Goal: Task Accomplishment & Management: Manage account settings

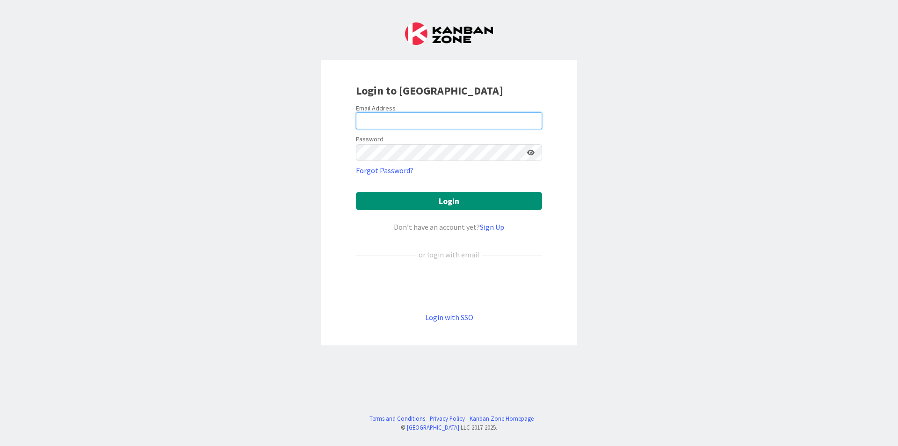
click at [456, 114] on input "email" at bounding box center [449, 120] width 186 height 17
click at [417, 121] on input "email" at bounding box center [449, 120] width 186 height 17
type input "[PERSON_NAME][EMAIL_ADDRESS][DOMAIN_NAME]"
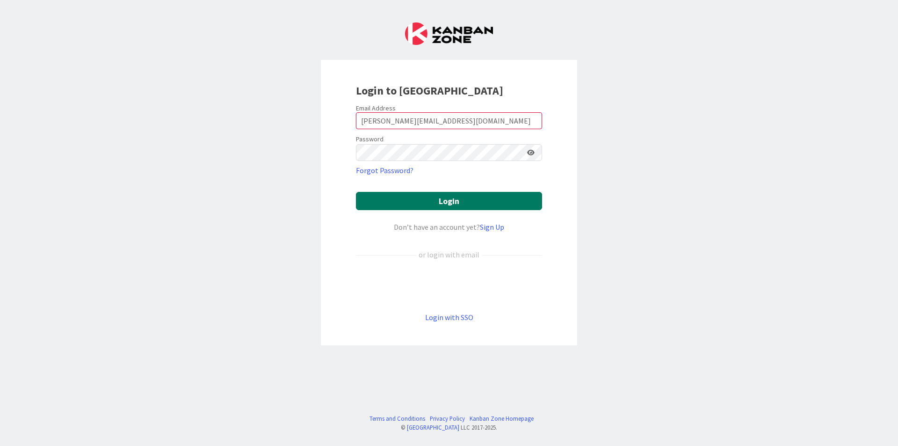
click at [455, 201] on button "Login" at bounding box center [449, 201] width 186 height 18
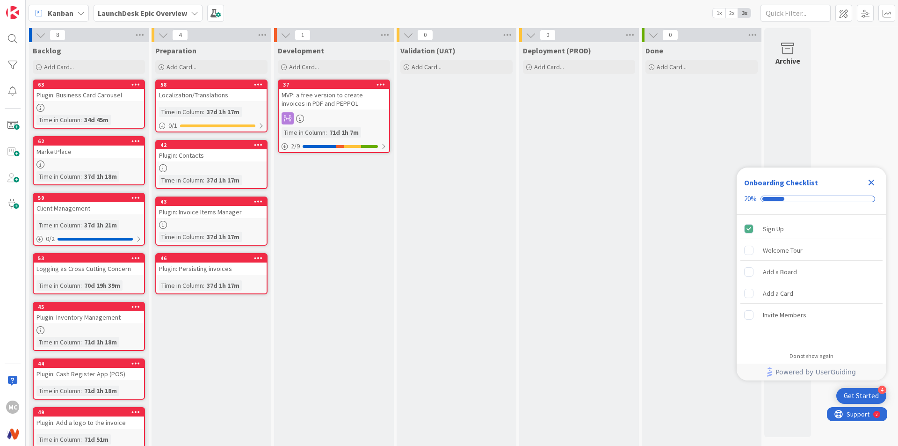
click at [868, 181] on icon "Close Checklist" at bounding box center [871, 182] width 11 height 11
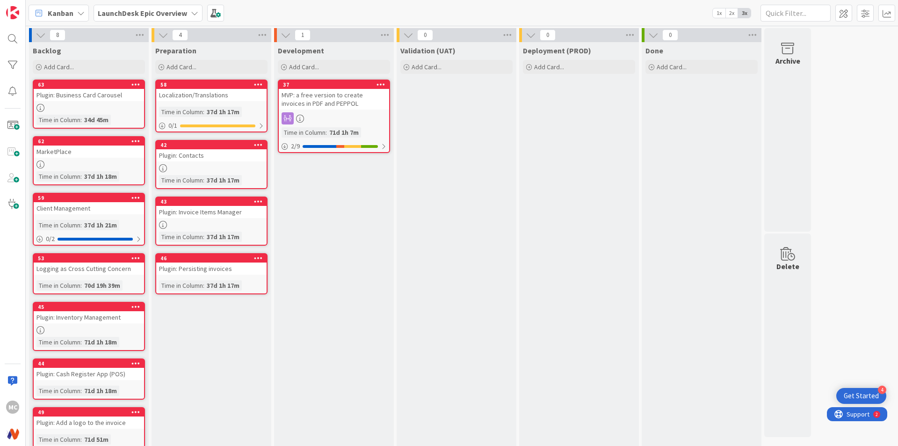
click at [260, 85] on icon at bounding box center [258, 84] width 9 height 7
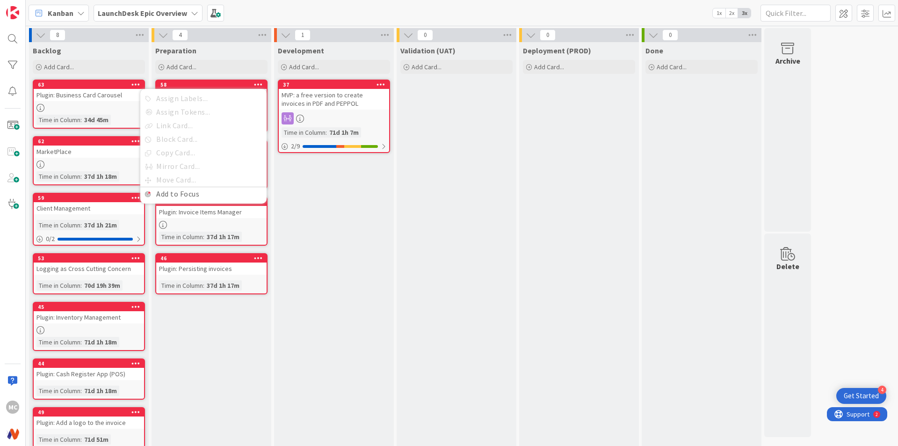
click at [260, 85] on icon at bounding box center [258, 84] width 9 height 7
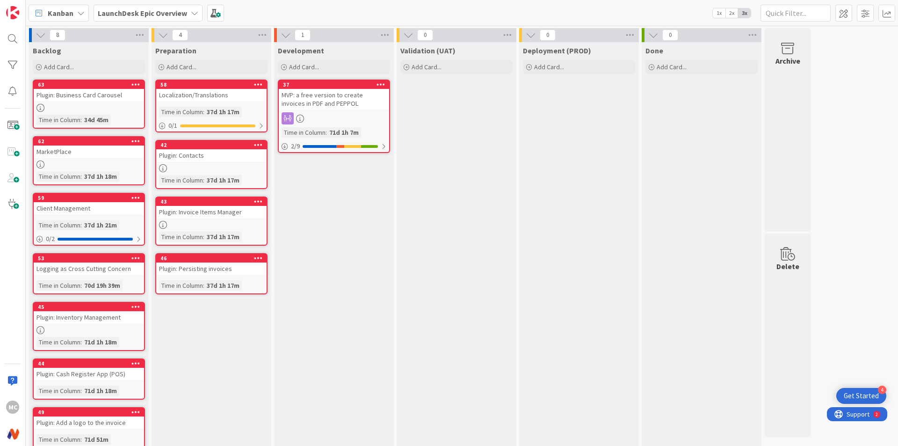
click at [260, 85] on icon at bounding box center [258, 84] width 9 height 7
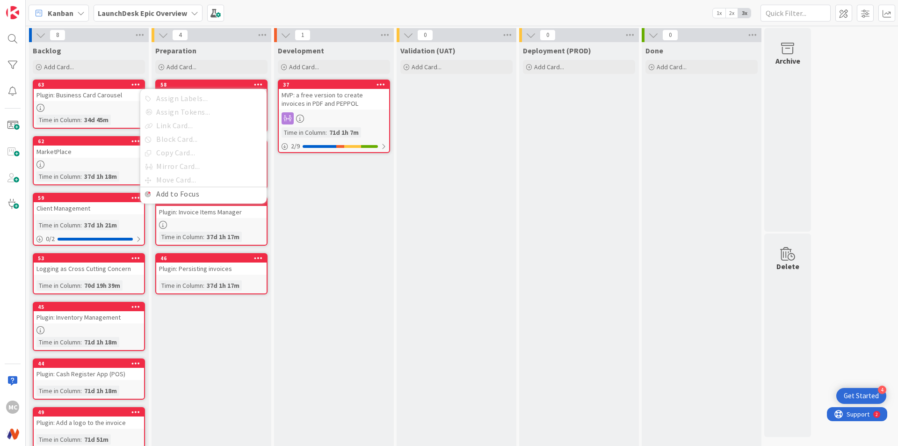
click at [260, 85] on icon at bounding box center [258, 84] width 9 height 7
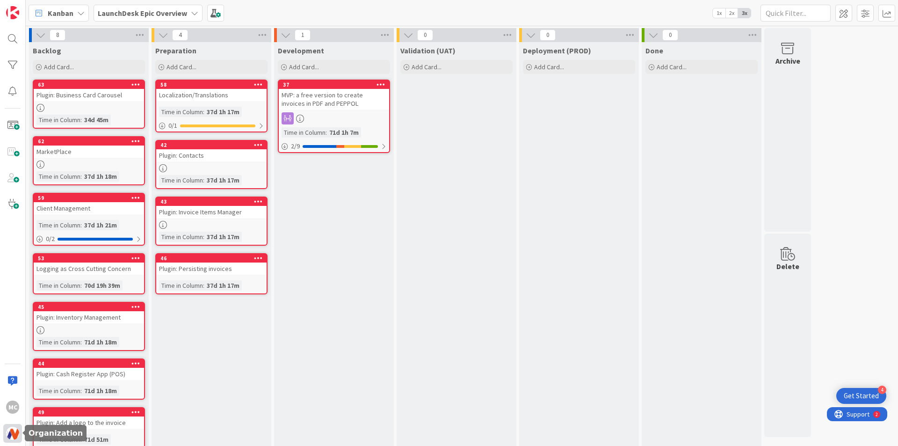
click at [11, 429] on img at bounding box center [12, 433] width 13 height 13
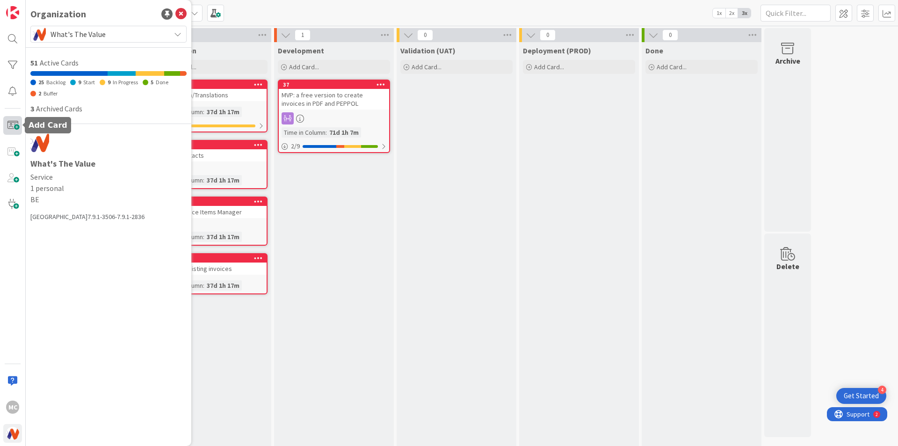
click at [14, 127] on span at bounding box center [12, 125] width 19 height 19
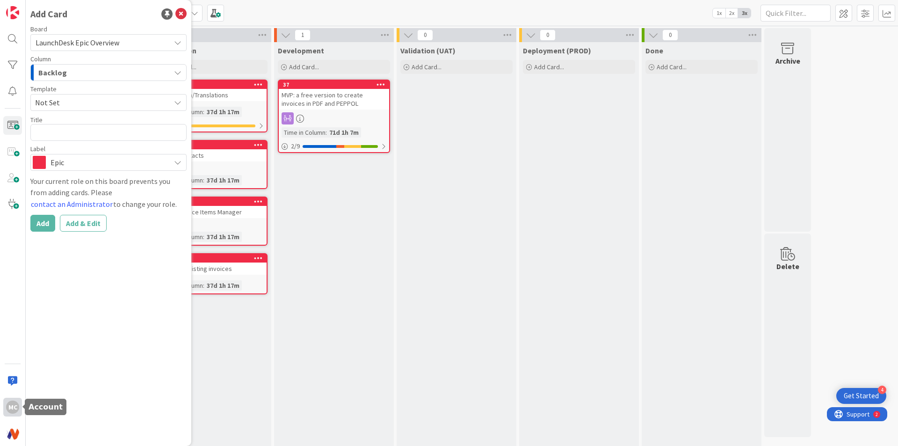
click at [14, 407] on div "MC" at bounding box center [12, 406] width 13 height 13
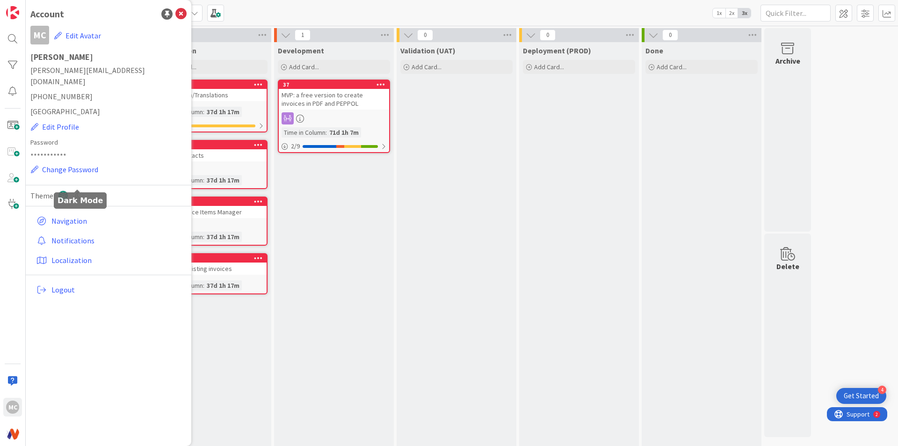
click at [78, 190] on icon at bounding box center [78, 195] width 10 height 10
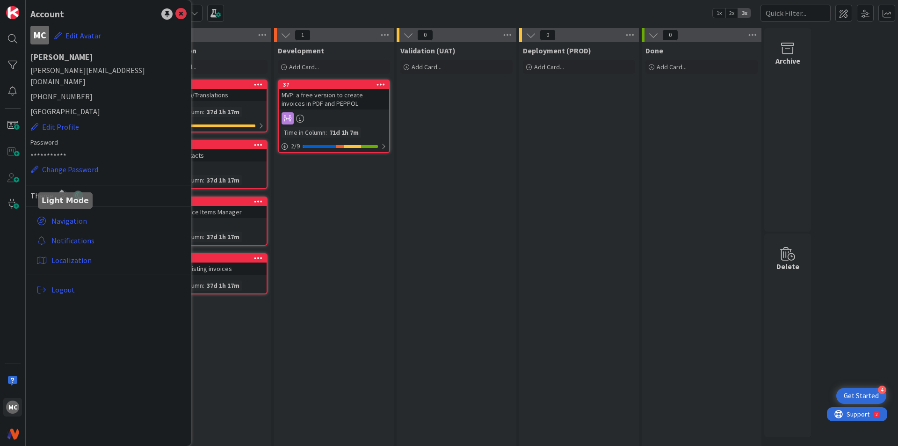
click at [59, 190] on icon at bounding box center [63, 195] width 10 height 10
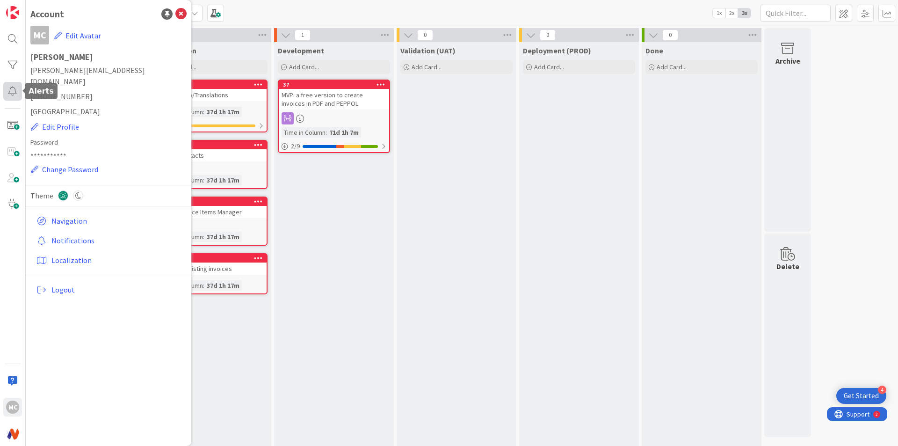
click at [12, 94] on div at bounding box center [12, 91] width 19 height 19
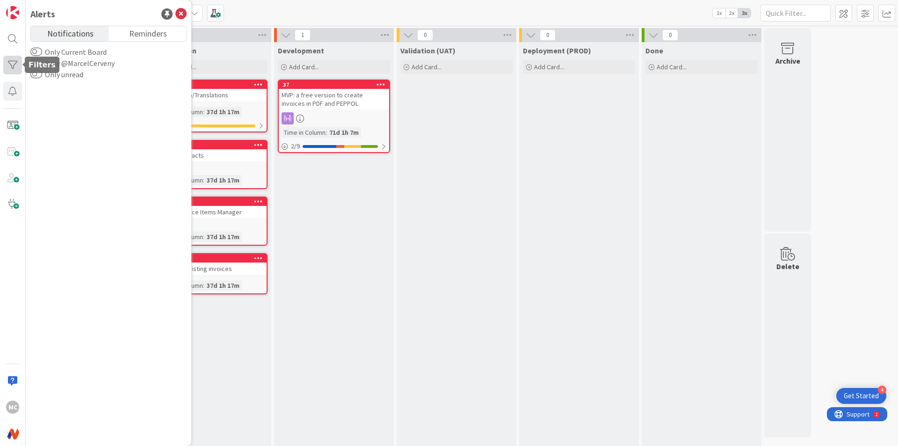
click at [13, 70] on div at bounding box center [12, 65] width 19 height 19
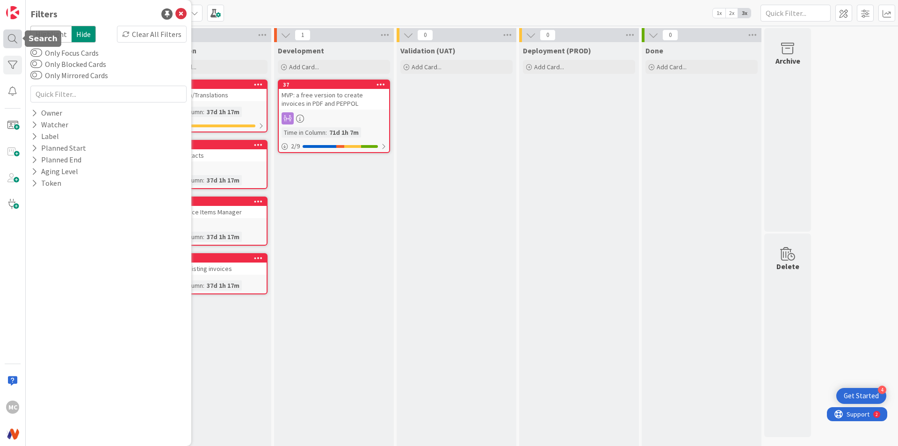
click at [11, 44] on div at bounding box center [12, 38] width 19 height 19
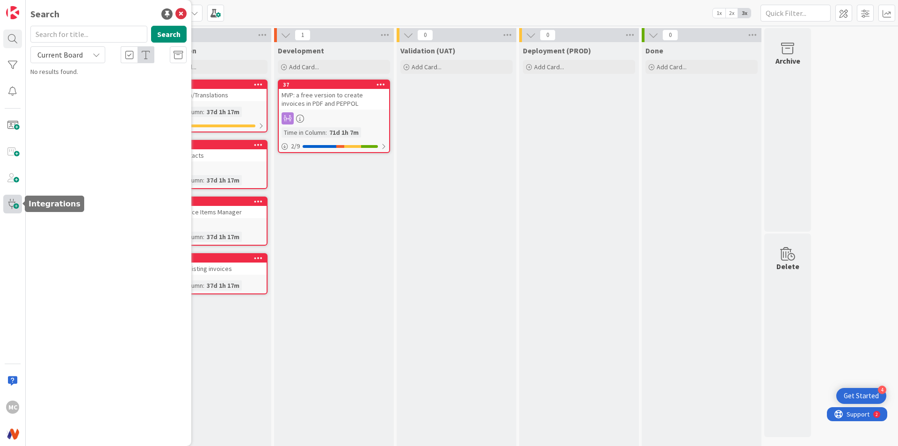
click at [17, 205] on span at bounding box center [12, 204] width 19 height 19
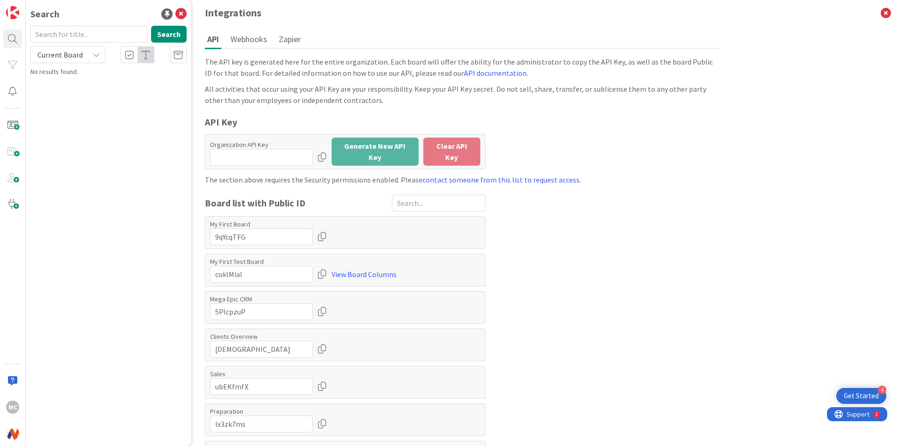
click at [732, 423] on div "Integrations API Webhooks Zapier The API key is generated here for the entire o…" at bounding box center [462, 223] width 872 height 446
click at [40, 259] on div "Integrations API Webhooks Zapier The API key is generated here for the entire o…" at bounding box center [462, 223] width 872 height 446
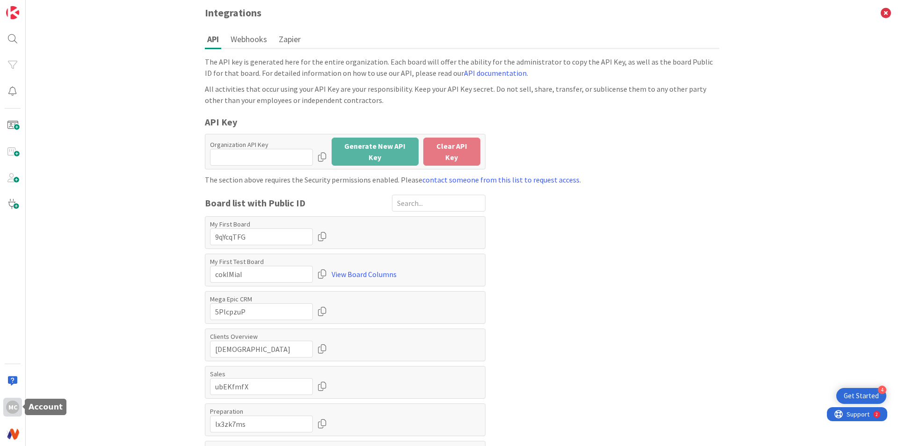
click at [9, 414] on div "MC" at bounding box center [12, 407] width 19 height 19
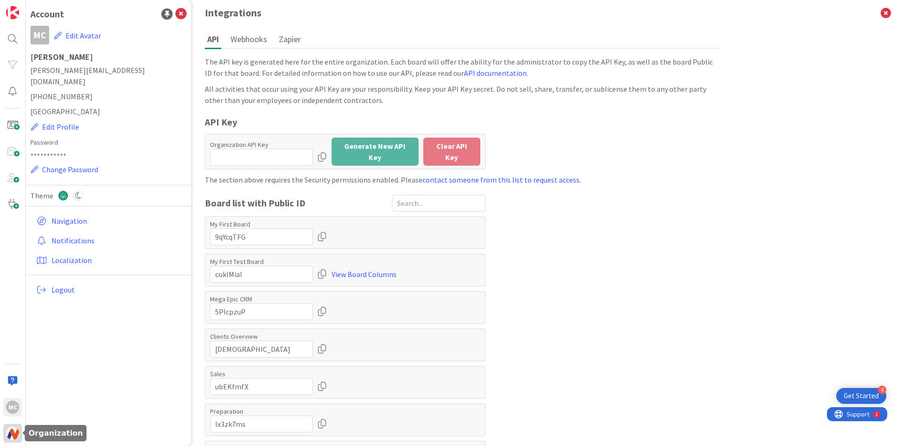
click at [9, 427] on img at bounding box center [12, 433] width 13 height 13
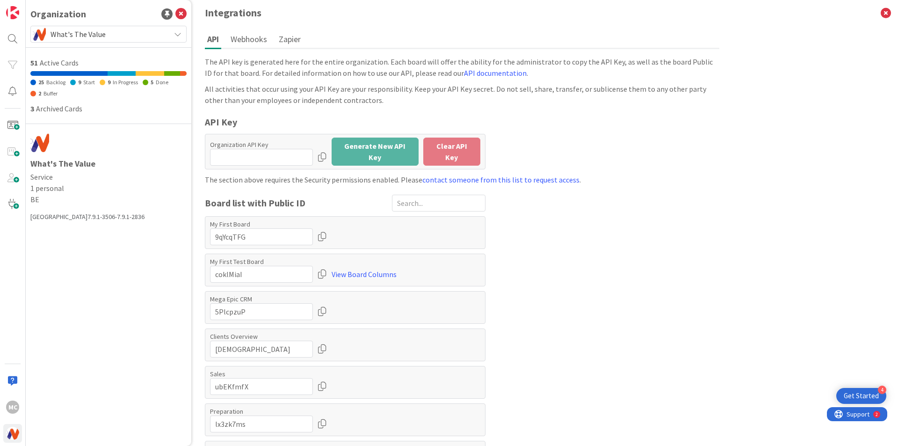
click at [83, 30] on span "What's The Value" at bounding box center [108, 34] width 115 height 13
click at [89, 298] on div "Organization What's The Value What's The Value Start Your Own Organization to c…" at bounding box center [109, 223] width 166 height 446
click at [28, 263] on div "Organization What's The Value What's The Value Start Your Own Organization to c…" at bounding box center [109, 223] width 166 height 446
click at [166, 14] on div at bounding box center [166, 13] width 11 height 11
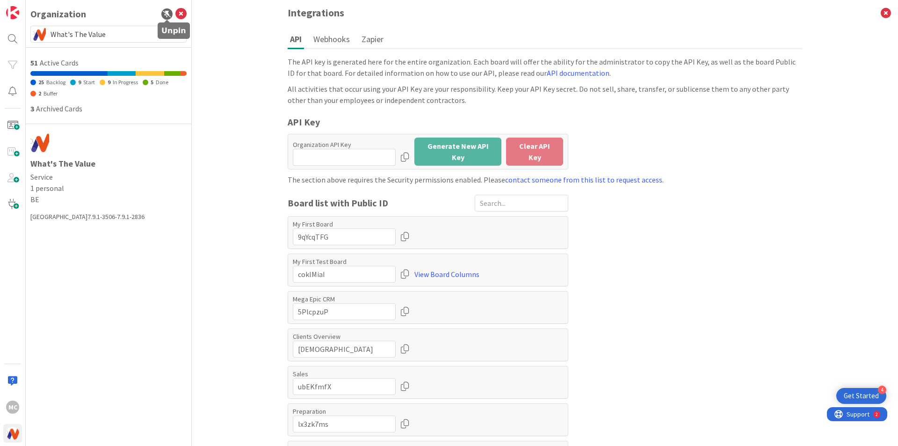
click at [166, 14] on div at bounding box center [166, 13] width 11 height 11
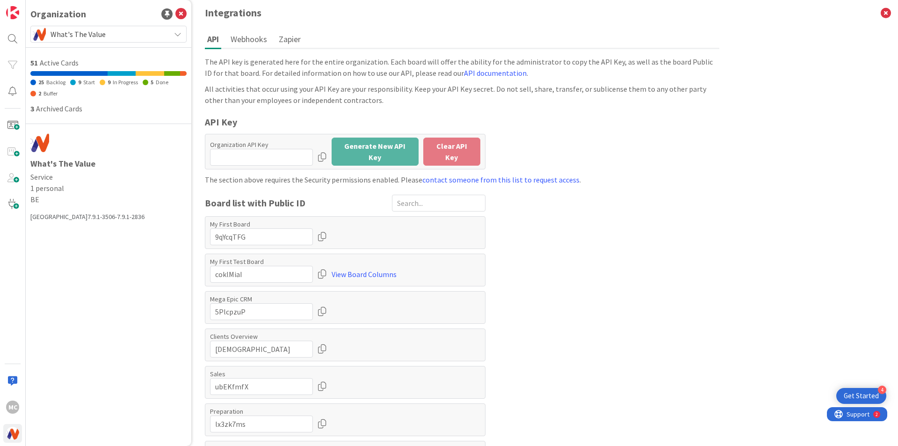
click at [178, 34] on icon at bounding box center [177, 33] width 7 height 7
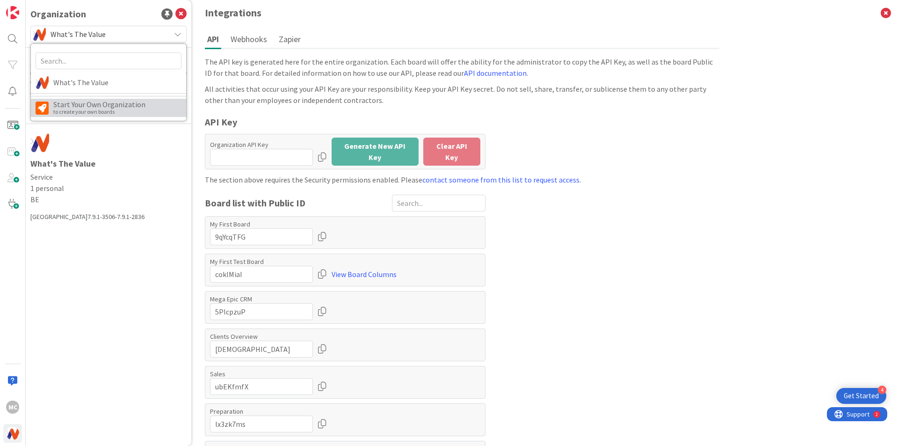
click at [111, 106] on div "Start Your Own Organization" at bounding box center [99, 104] width 92 height 7
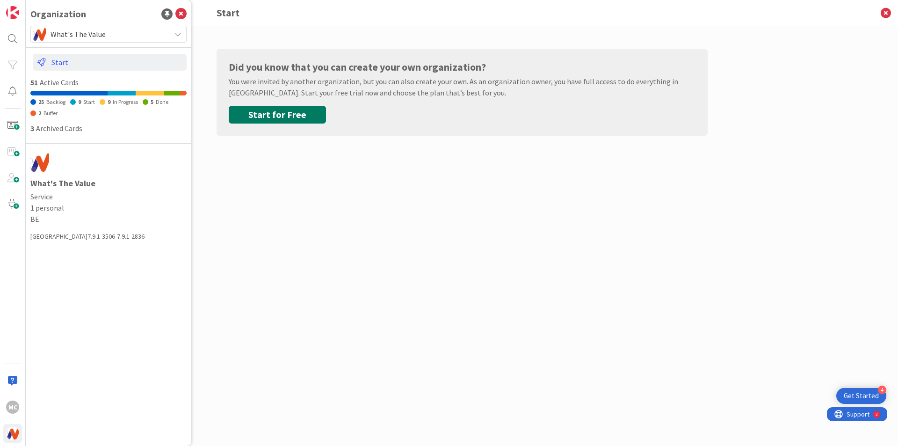
click at [281, 116] on button "Start for Free" at bounding box center [277, 115] width 97 height 18
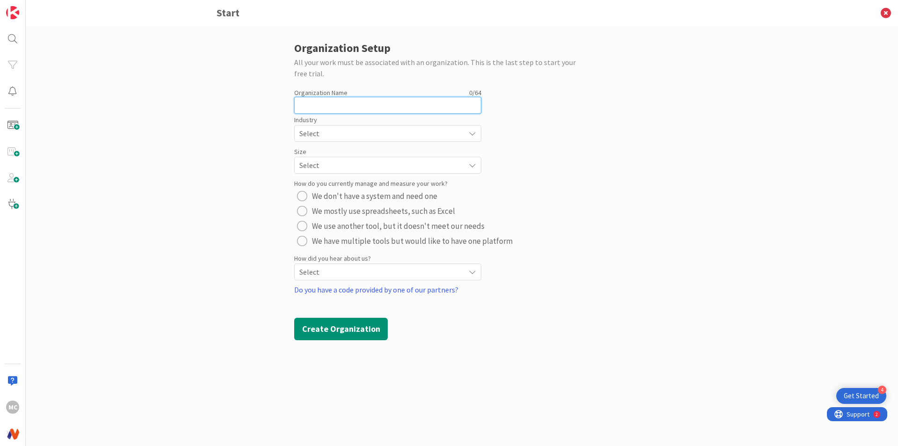
click at [339, 106] on input "text" at bounding box center [387, 105] width 187 height 17
type input "ValueFlow"
click at [355, 131] on span "Select" at bounding box center [379, 133] width 161 height 13
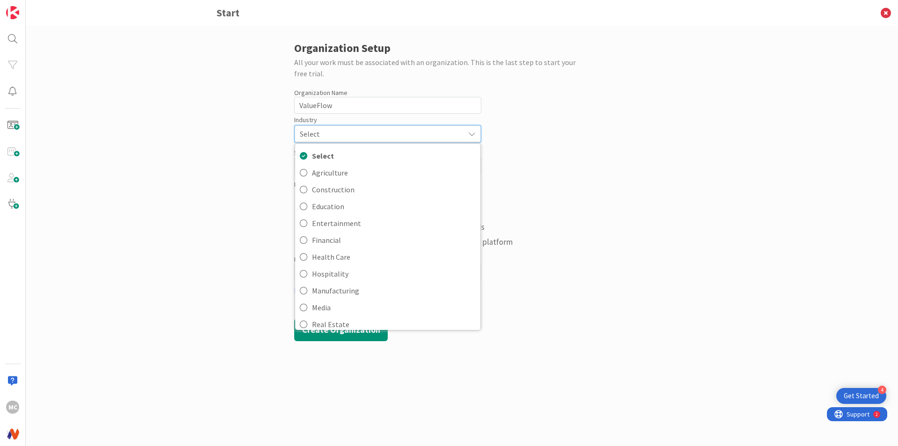
scroll to position [91, 0]
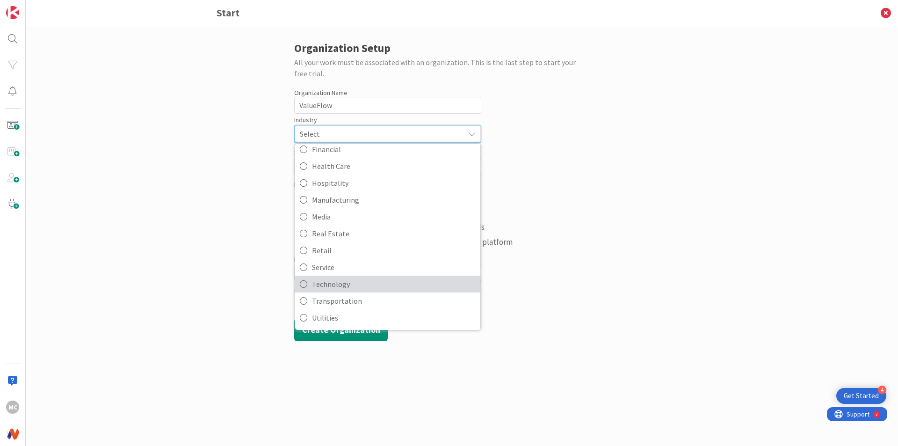
click at [361, 286] on span "Technology" at bounding box center [394, 284] width 164 height 14
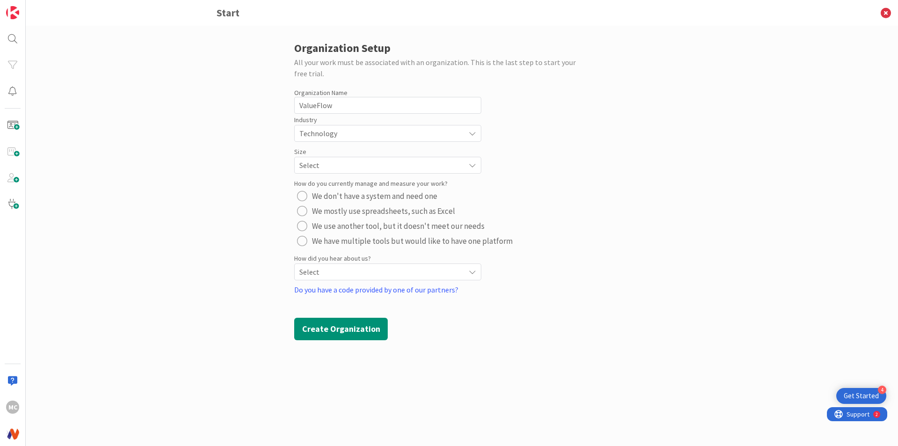
click at [352, 140] on span "Select" at bounding box center [379, 133] width 161 height 13
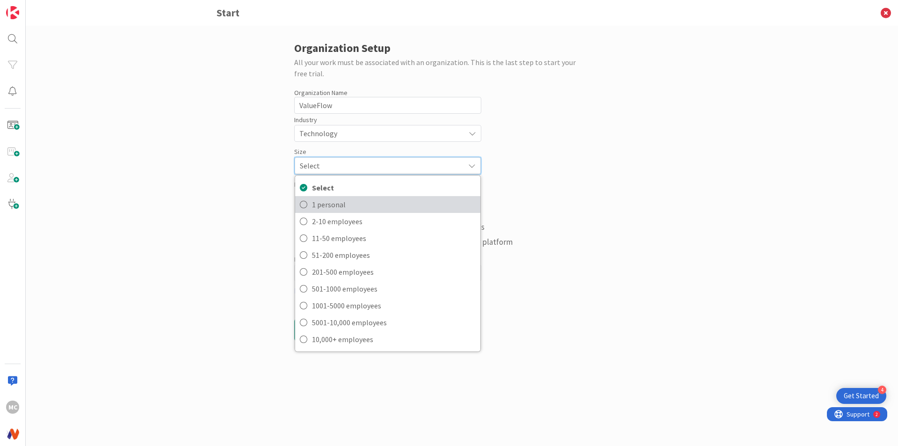
click at [336, 206] on span "1 personal" at bounding box center [394, 204] width 164 height 14
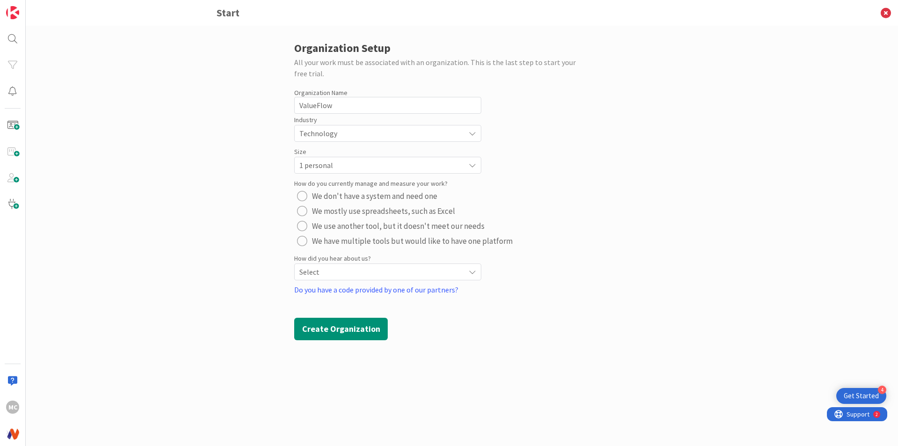
click at [409, 193] on span "We don't have a system and need one" at bounding box center [374, 196] width 125 height 14
click at [413, 140] on span "Select" at bounding box center [379, 133] width 161 height 13
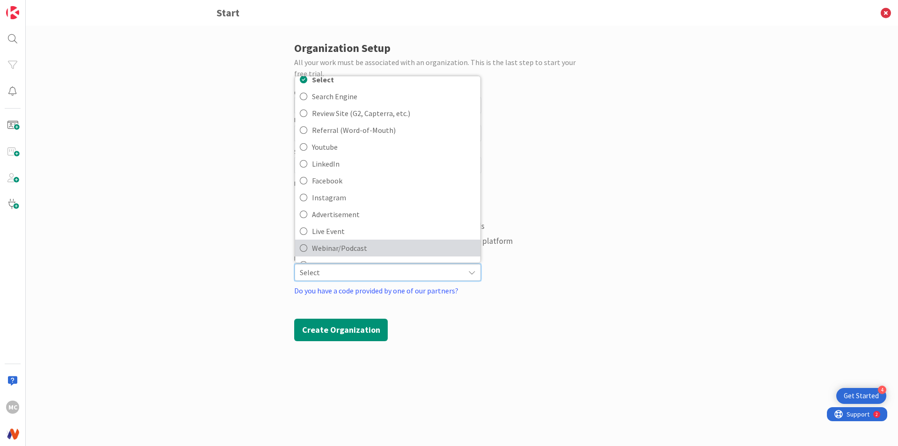
scroll to position [0, 0]
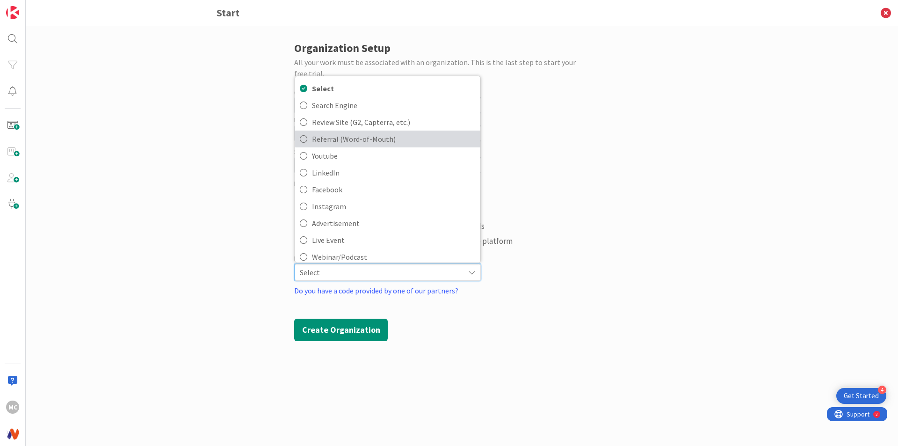
click at [373, 140] on span "Referral (Word-of-Mouth)" at bounding box center [394, 139] width 164 height 14
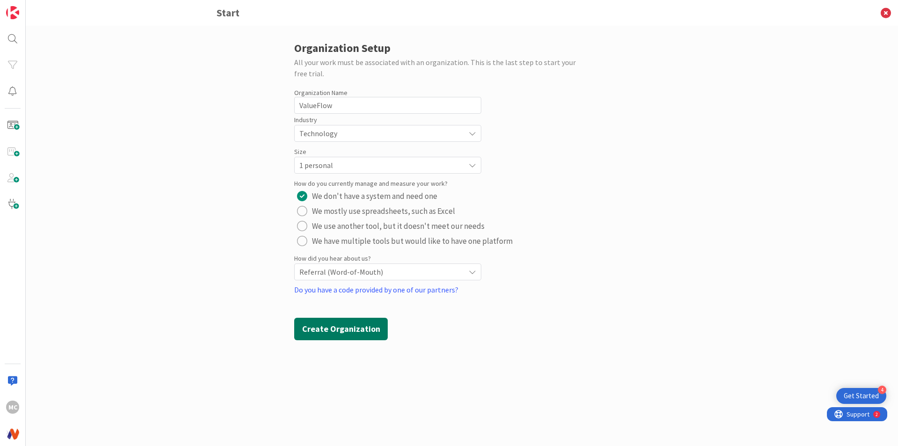
click at [354, 332] on button "Create Organization" at bounding box center [341, 329] width 94 height 22
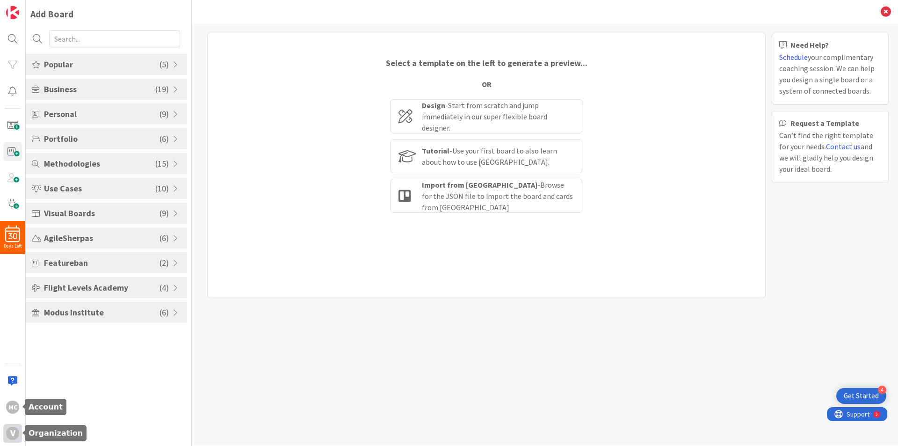
click at [14, 434] on div "V" at bounding box center [12, 433] width 13 height 13
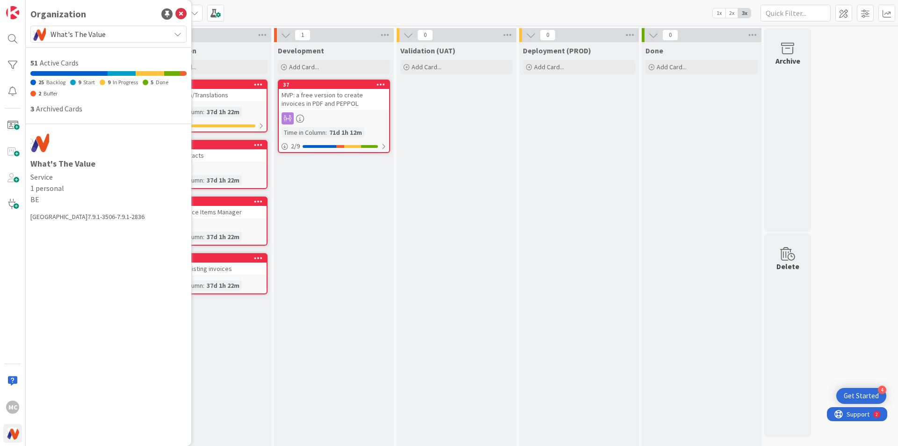
click at [319, 209] on div "Development Add Card... 37 MVP: a free version to create invoices in PDF and PE…" at bounding box center [334, 277] width 120 height 470
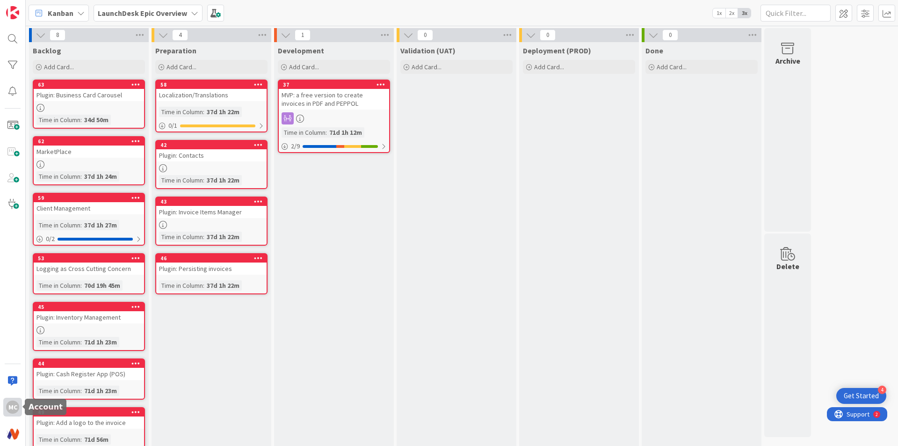
click at [14, 409] on div "MC" at bounding box center [12, 406] width 13 height 13
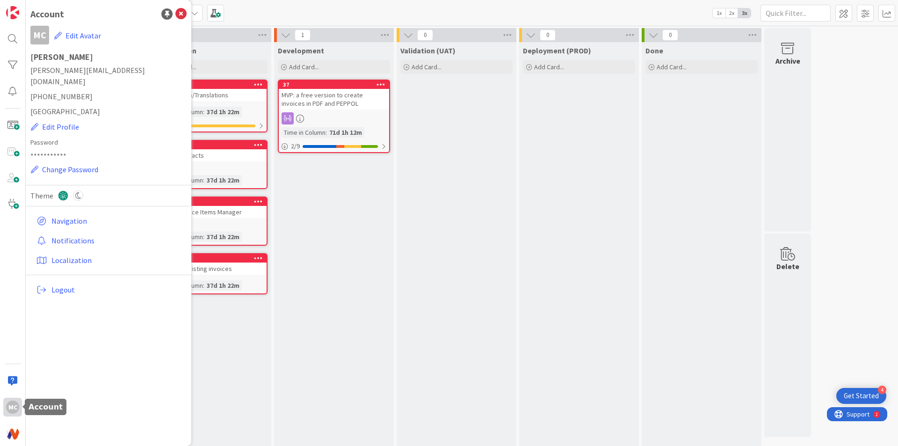
click at [15, 409] on div "MC" at bounding box center [12, 406] width 13 height 13
click at [16, 432] on img at bounding box center [12, 433] width 13 height 13
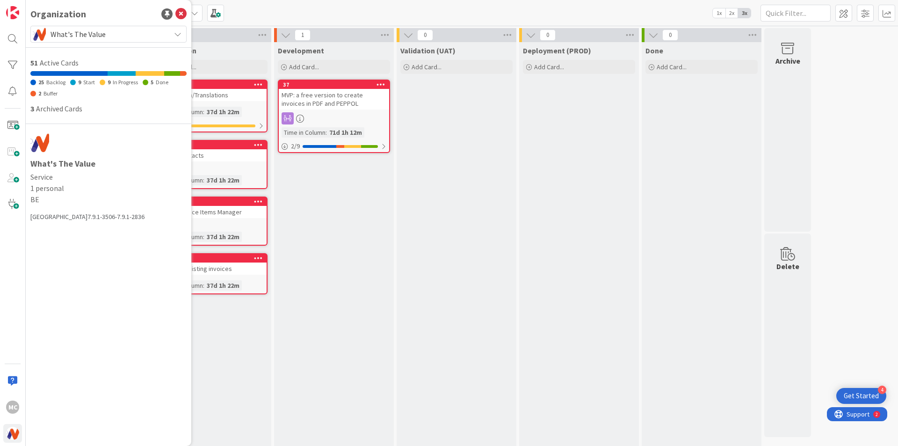
click at [133, 40] on span "What's The Value" at bounding box center [108, 34] width 115 height 13
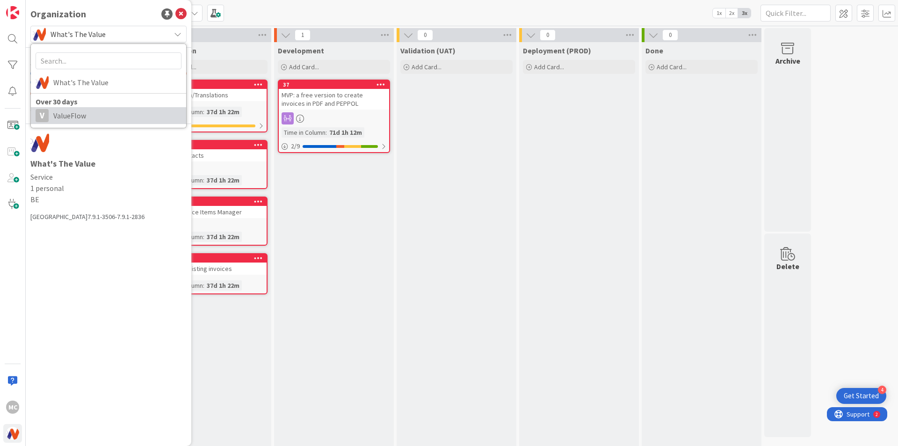
click at [102, 110] on span "ValueFlow" at bounding box center [117, 116] width 128 height 14
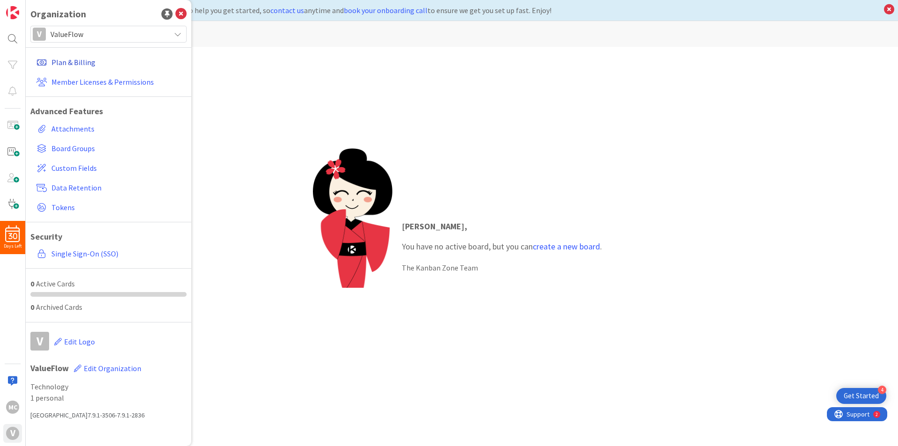
click at [85, 62] on link "Plan & Billing" at bounding box center [110, 62] width 154 height 17
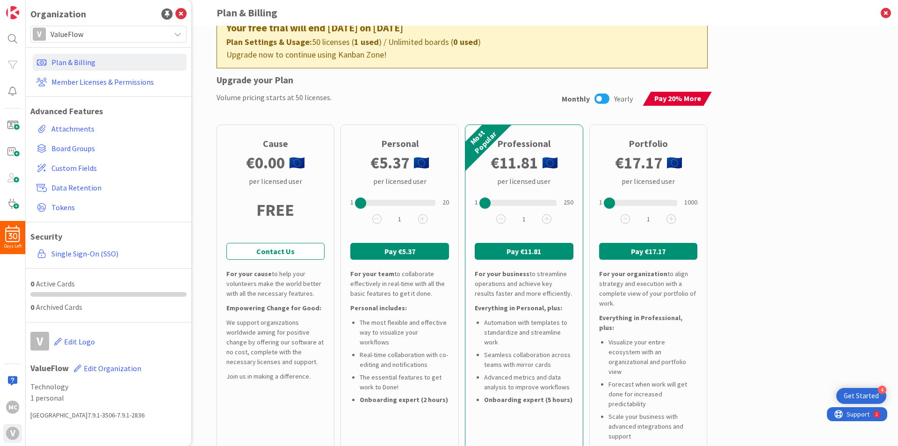
scroll to position [47, 0]
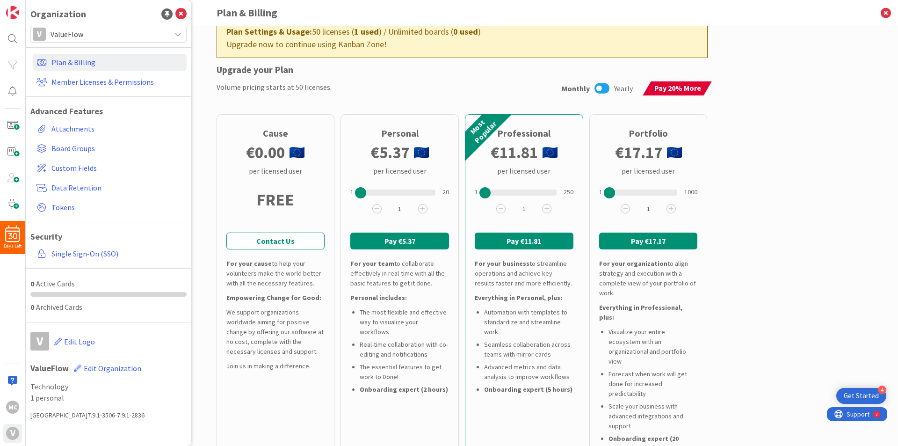
click at [399, 243] on button "Pay €5.37" at bounding box center [399, 240] width 99 height 17
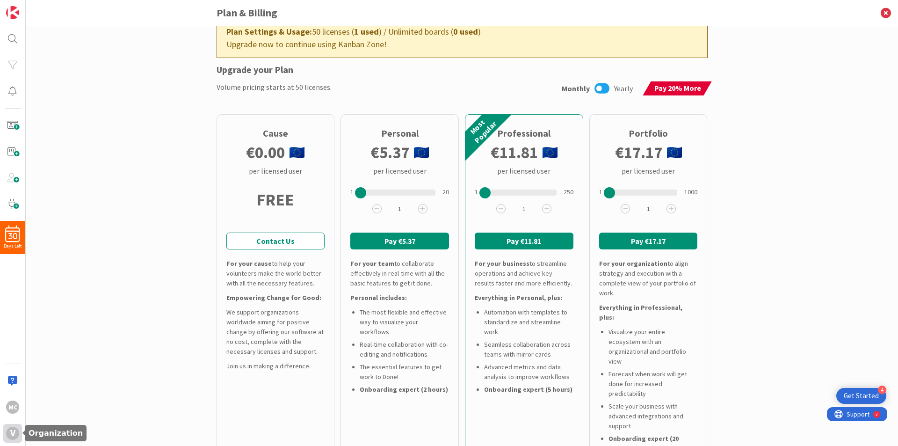
click at [6, 435] on div "V" at bounding box center [12, 433] width 13 height 13
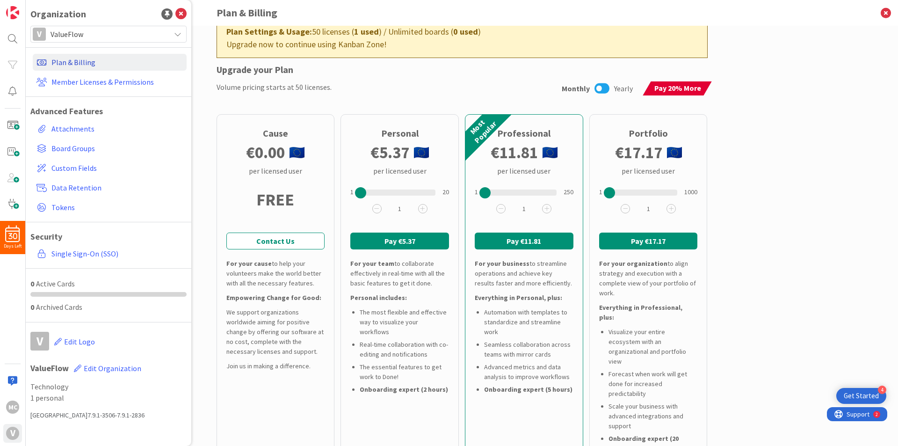
click at [84, 62] on link "Plan & Billing" at bounding box center [110, 62] width 154 height 17
click at [409, 241] on button "Pay €5.37" at bounding box center [399, 240] width 99 height 17
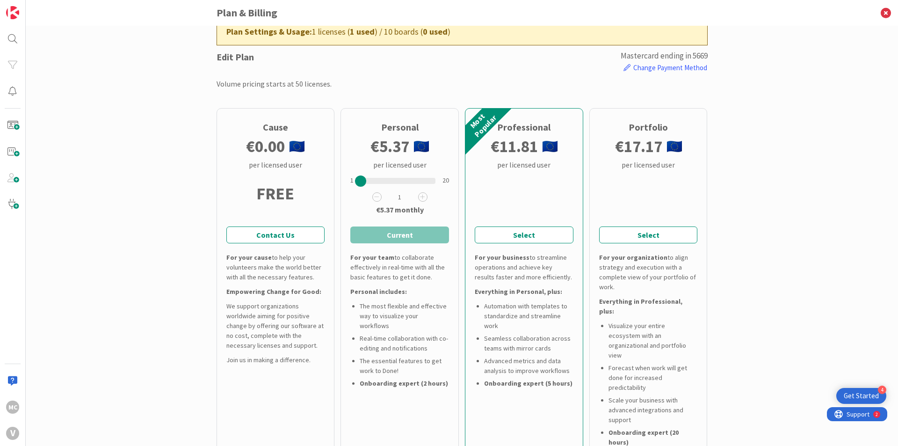
click at [729, 249] on div "Back You are currently on our Personal Monthly Plan Plan Settings & Usage: 1 li…" at bounding box center [462, 236] width 872 height 420
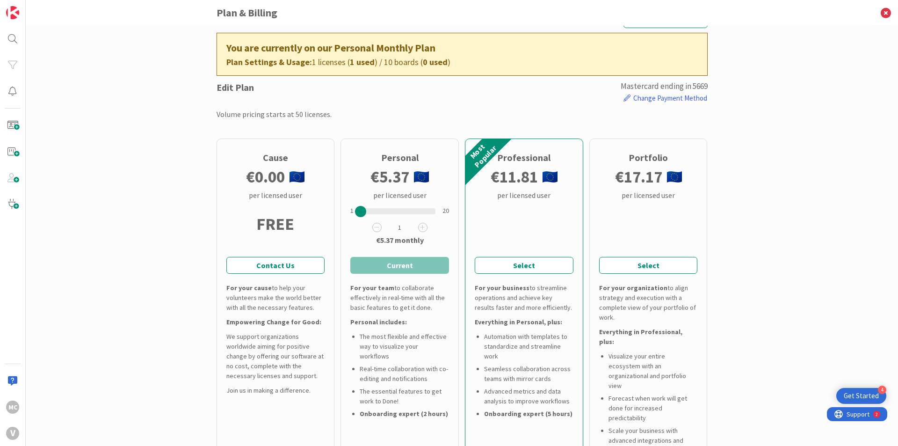
scroll to position [0, 0]
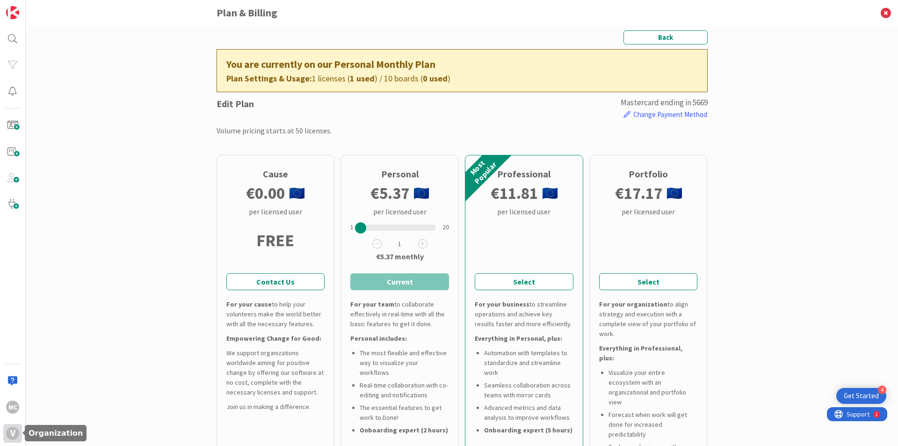
click at [13, 427] on div "V" at bounding box center [12, 433] width 13 height 13
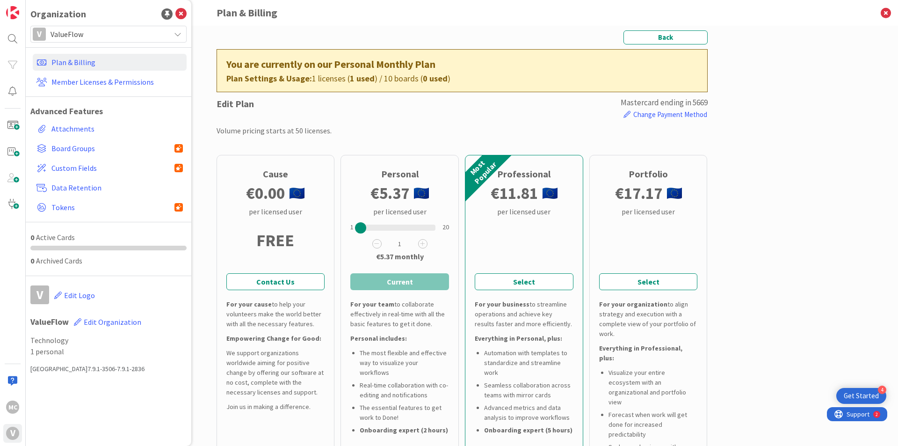
click at [14, 303] on div "MC V" at bounding box center [13, 223] width 26 height 446
click at [357, 227] on div at bounding box center [360, 227] width 11 height 11
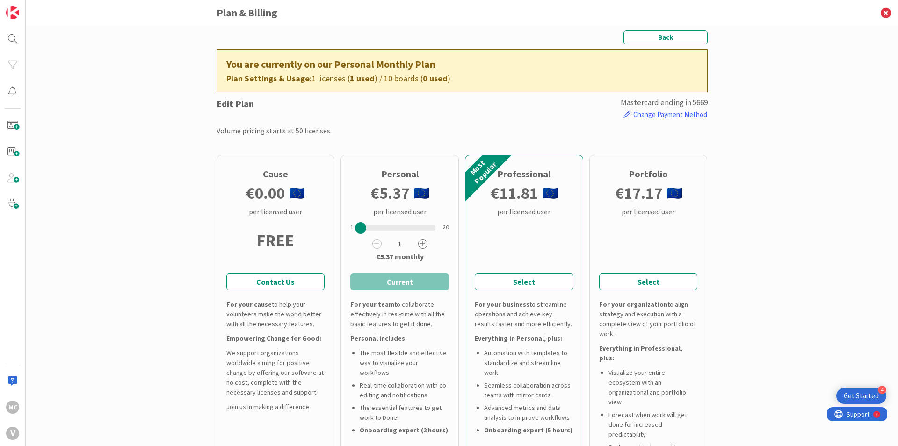
click at [418, 246] on icon at bounding box center [422, 243] width 9 height 9
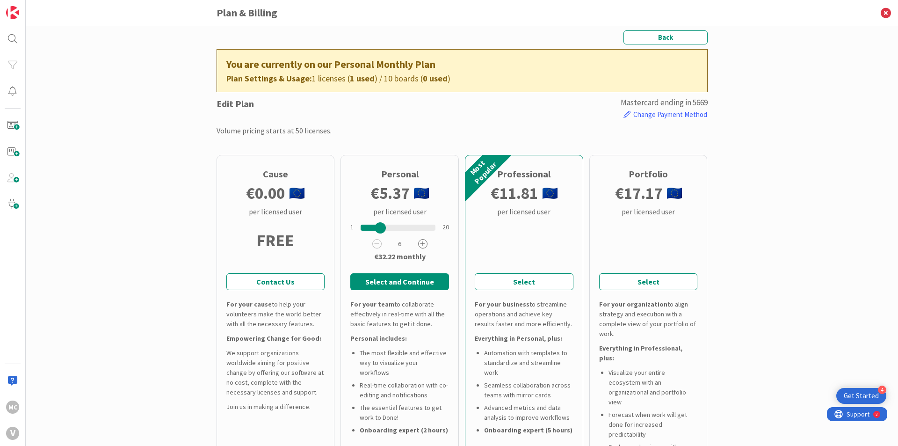
click at [418, 246] on icon at bounding box center [422, 243] width 9 height 9
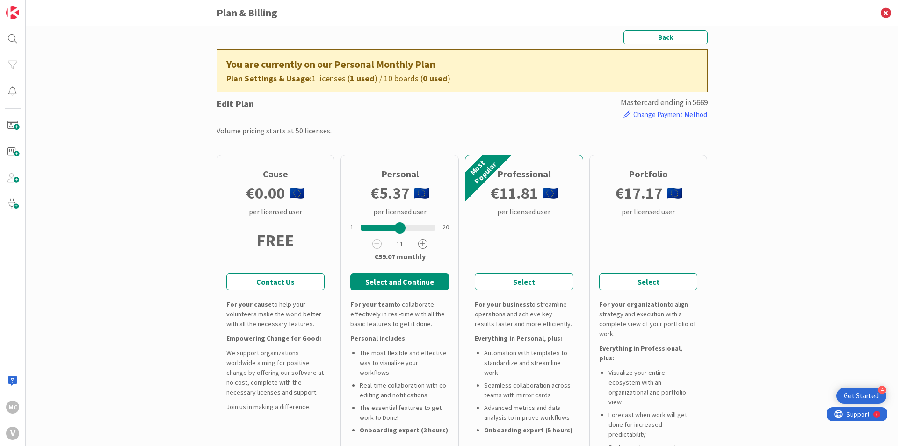
click at [418, 246] on icon at bounding box center [422, 243] width 9 height 9
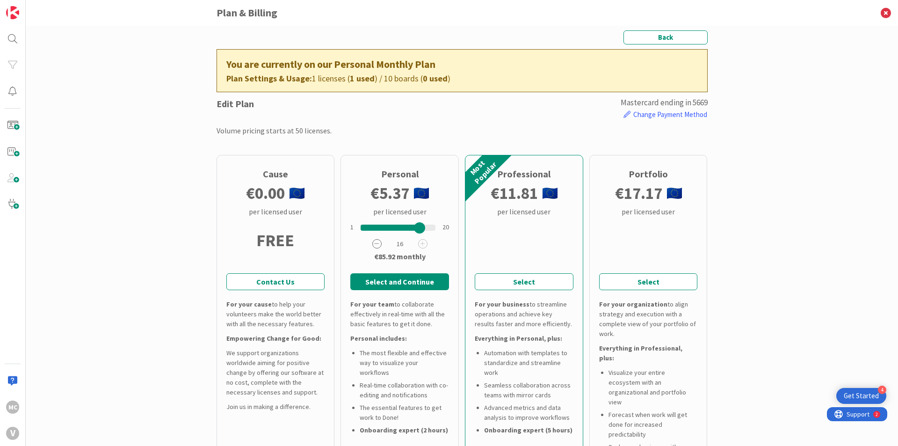
click at [372, 244] on icon at bounding box center [376, 243] width 9 height 9
click at [372, 245] on icon at bounding box center [376, 243] width 9 height 9
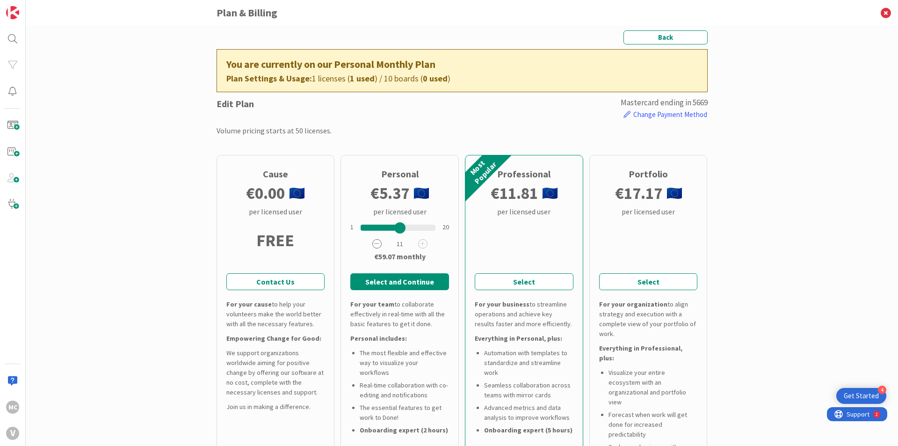
click at [372, 245] on icon at bounding box center [376, 243] width 9 height 9
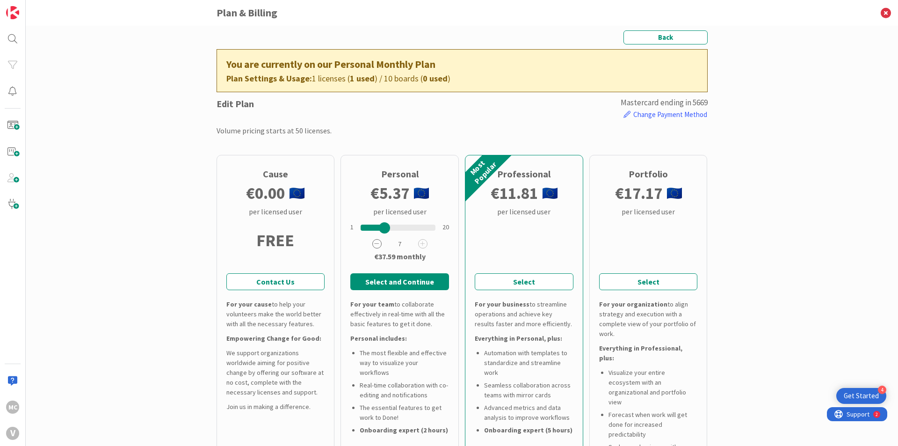
click at [372, 245] on icon at bounding box center [376, 243] width 9 height 9
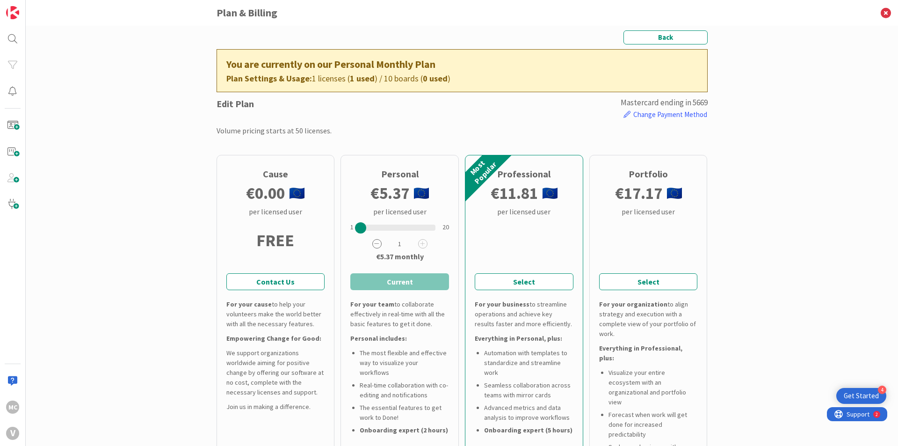
click at [372, 245] on icon at bounding box center [376, 243] width 9 height 9
click at [774, 245] on div "Back You are currently on our Personal Monthly Plan Plan Settings & Usage: 1 li…" at bounding box center [462, 236] width 872 height 420
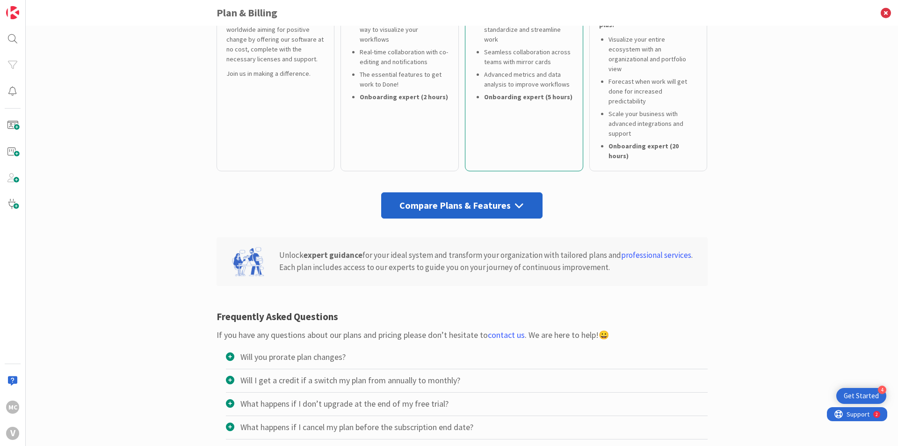
scroll to position [334, 0]
click at [226, 445] on icon at bounding box center [230, 449] width 8 height 8
click at [0, 0] on input "Do you offer refunds?" at bounding box center [0, 0] width 0 height 0
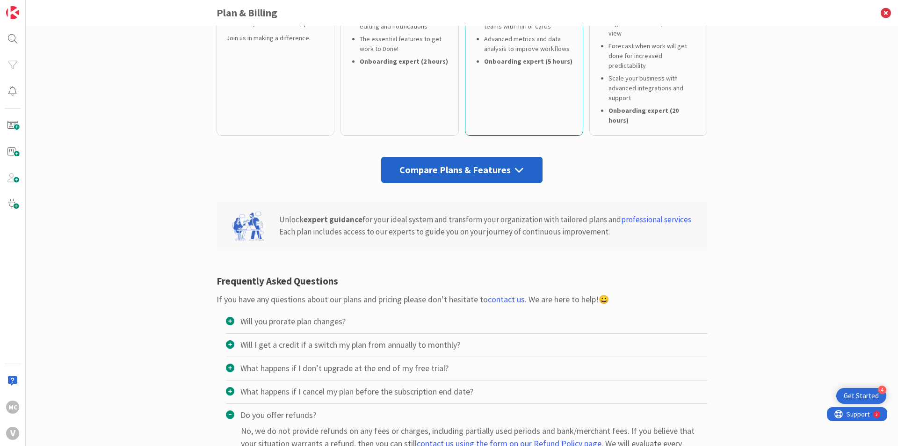
scroll to position [374, 0]
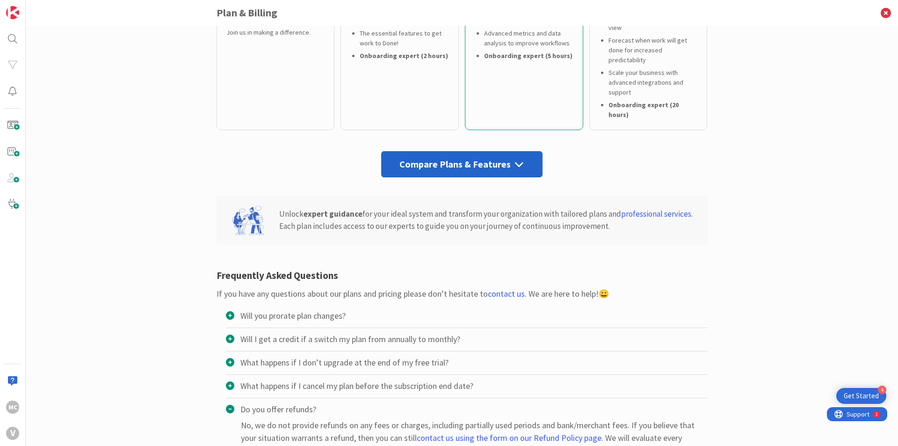
click at [359, 356] on div "What happens if I don’t upgrade at the end of my free trial?" at bounding box center [337, 362] width 223 height 13
click at [0, 0] on input "What happens if I don’t upgrade at the end of my free trial?" at bounding box center [0, 0] width 0 height 0
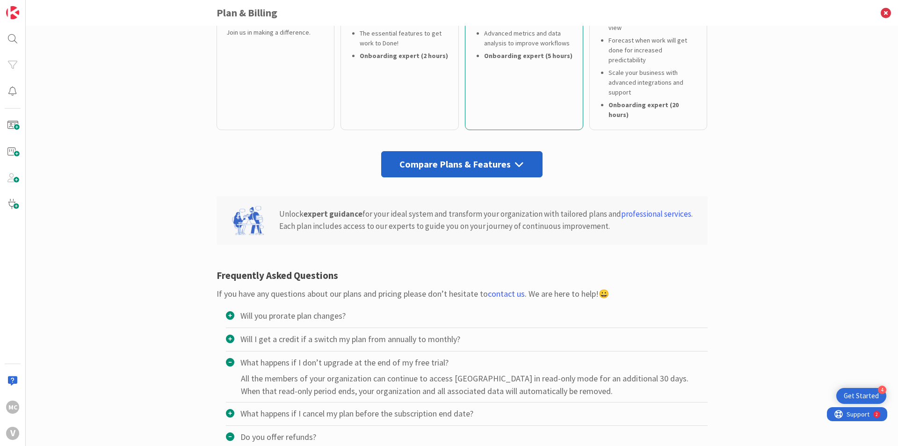
click at [373, 333] on div "Will I get a credit if a switch my plan from annually to monthly?" at bounding box center [343, 339] width 234 height 13
click at [0, 0] on input "Will I get a credit if a switch my plan from annually to monthly?" at bounding box center [0, 0] width 0 height 0
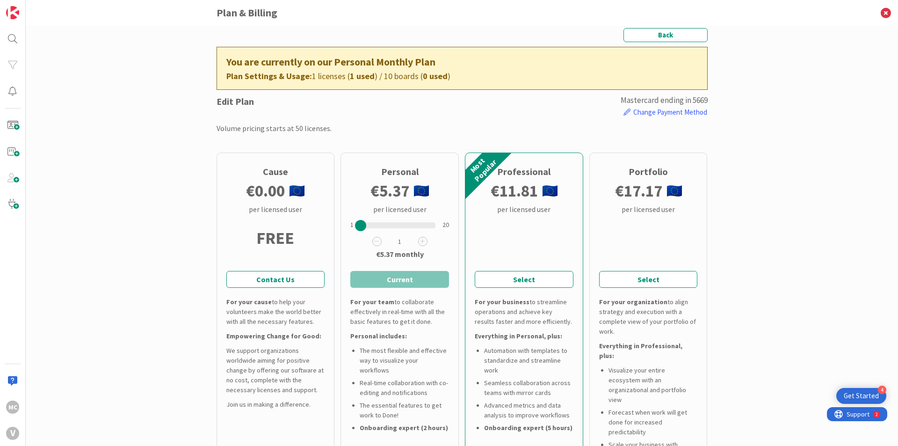
scroll to position [0, 0]
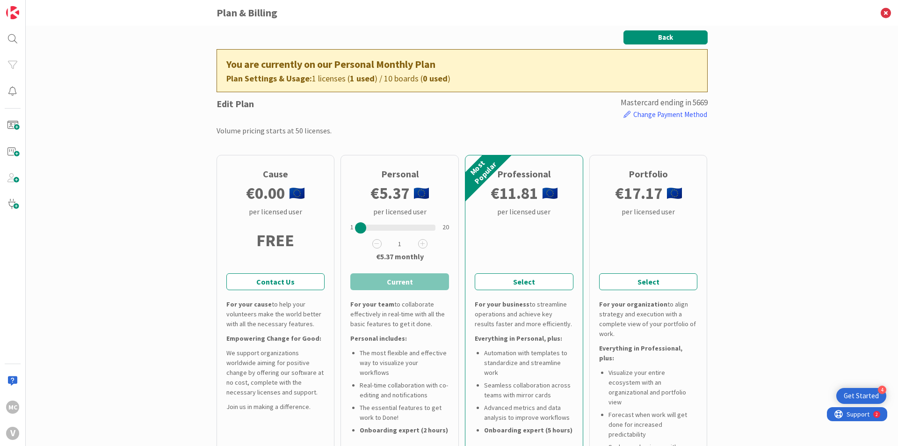
click at [675, 37] on button "Back" at bounding box center [665, 37] width 84 height 14
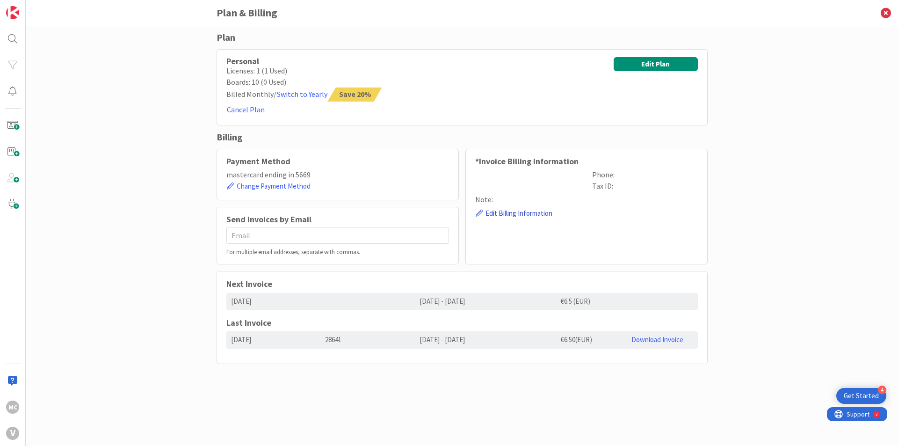
click at [505, 211] on button "Edit Billing Information" at bounding box center [514, 214] width 78 height 12
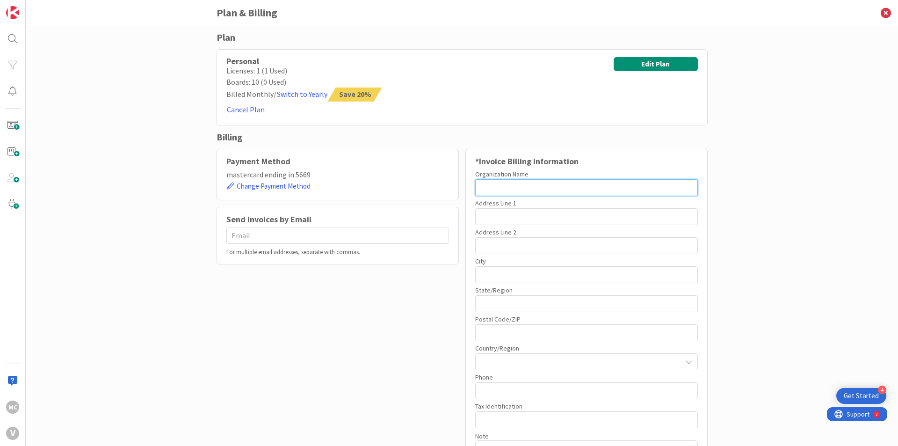
click at [511, 191] on input "text" at bounding box center [586, 187] width 223 height 17
click at [509, 189] on input "text" at bounding box center [586, 187] width 223 height 17
type input "ValueFlow"
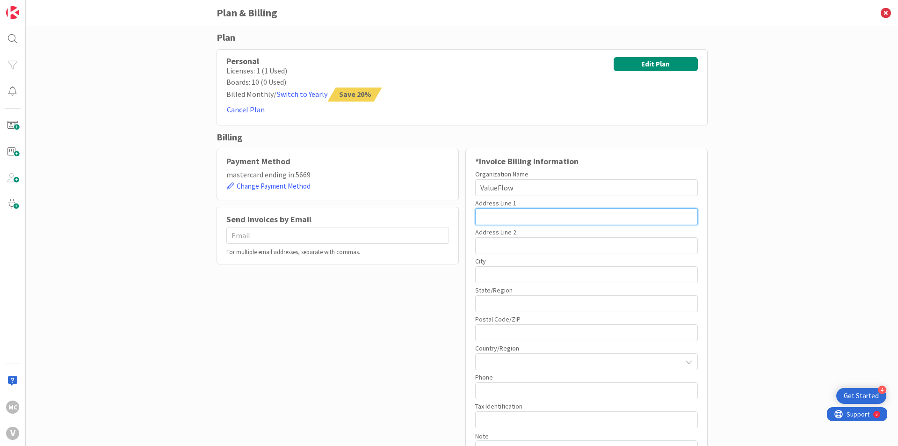
click at [509, 218] on input "text" at bounding box center [586, 216] width 223 height 17
type input "[STREET_ADDRESS]"
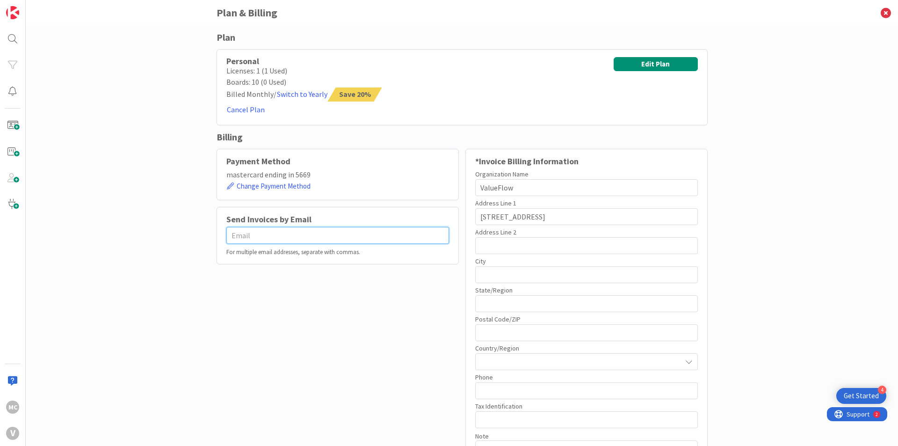
type input "[PERSON_NAME][EMAIL_ADDRESS][PERSON_NAME][DOMAIN_NAME]"
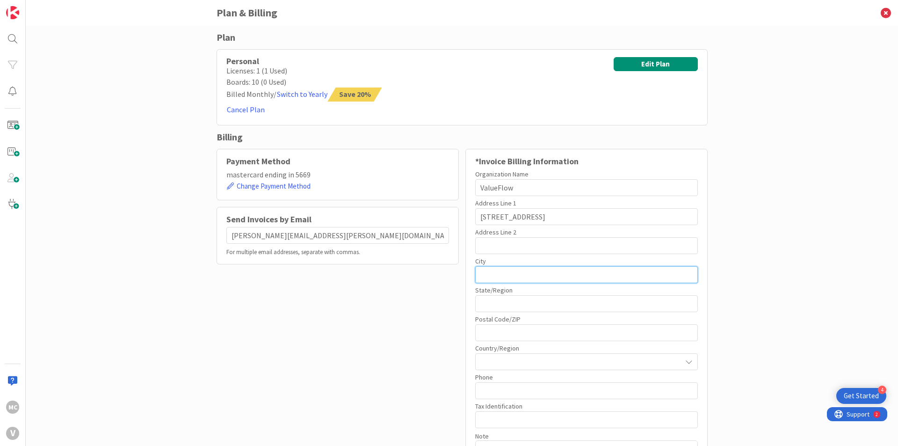
type input "Evere"
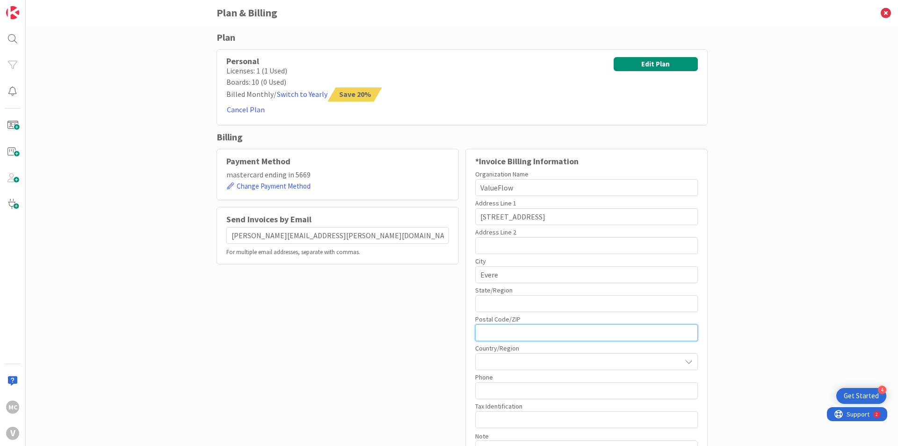
type input "1140"
type input "0499149788"
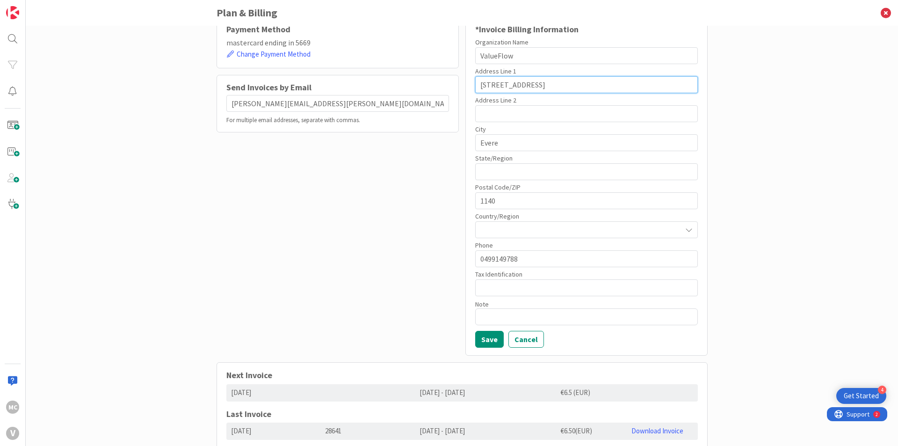
scroll to position [140, 0]
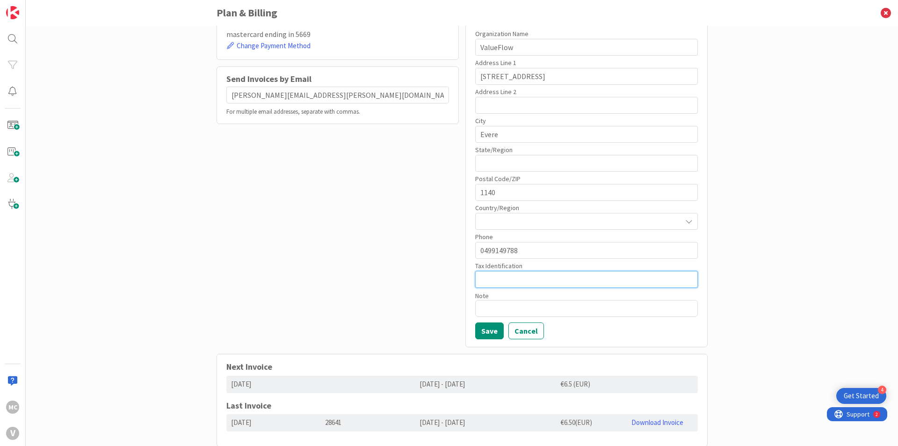
click at [494, 276] on input "text" at bounding box center [586, 279] width 223 height 17
paste input "1017.473.184"
type input "BE1017473184"
click at [485, 330] on button "Save" at bounding box center [489, 330] width 29 height 17
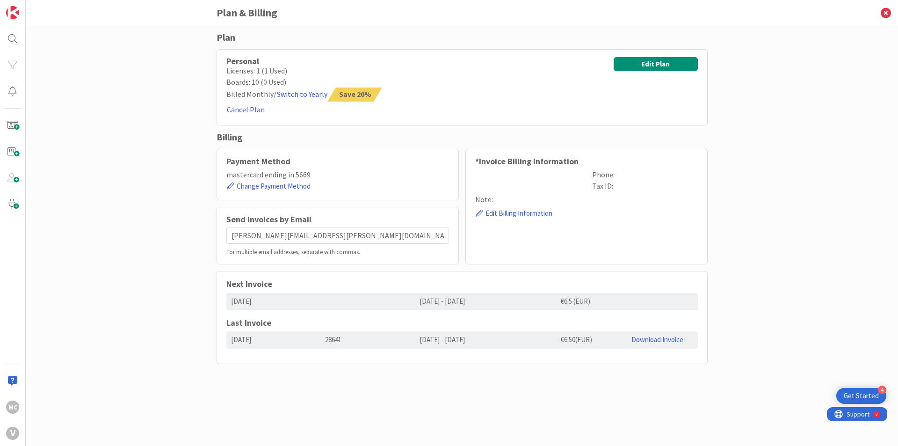
scroll to position [0, 0]
click at [650, 340] on link "Download Invoice" at bounding box center [657, 339] width 52 height 9
click at [845, 75] on div "Plan Personal Licenses: 1 (1 Used) Boards: 10 (0 Used) Billed Monthly / Switch …" at bounding box center [462, 236] width 872 height 420
click at [8, 405] on div "MC" at bounding box center [12, 406] width 13 height 13
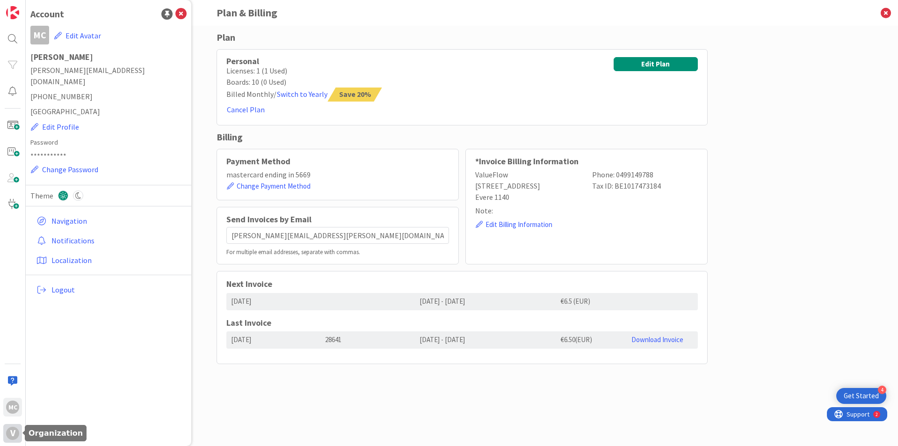
click at [7, 427] on div "V" at bounding box center [12, 433] width 19 height 19
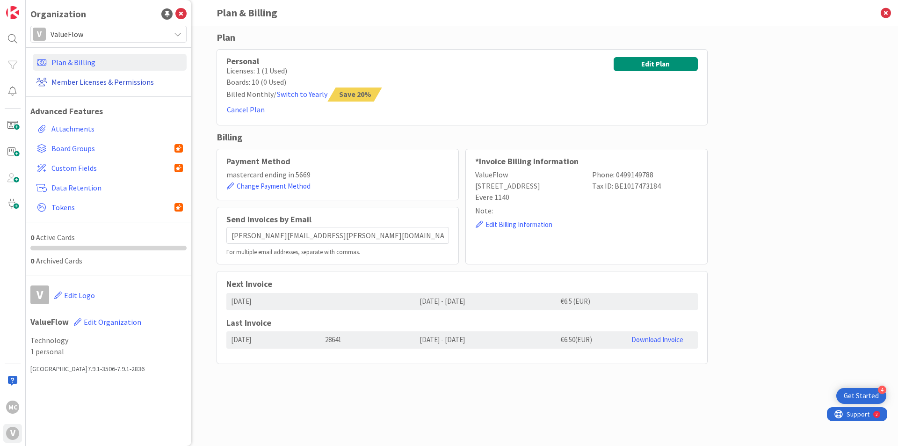
click at [96, 85] on link "Member Licenses & Permissions" at bounding box center [110, 81] width 154 height 17
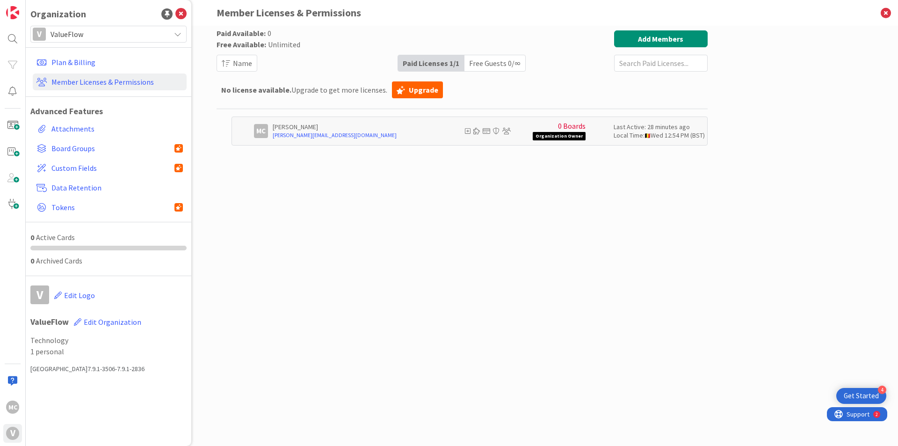
click at [495, 68] on div "Free Guests 0 / ∞" at bounding box center [494, 63] width 61 height 16
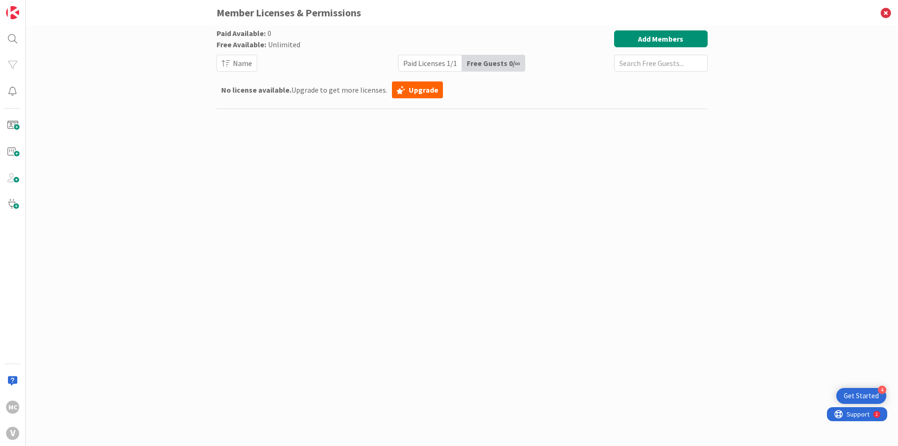
click at [440, 67] on div "Paid Licenses 1 / 1" at bounding box center [430, 63] width 64 height 16
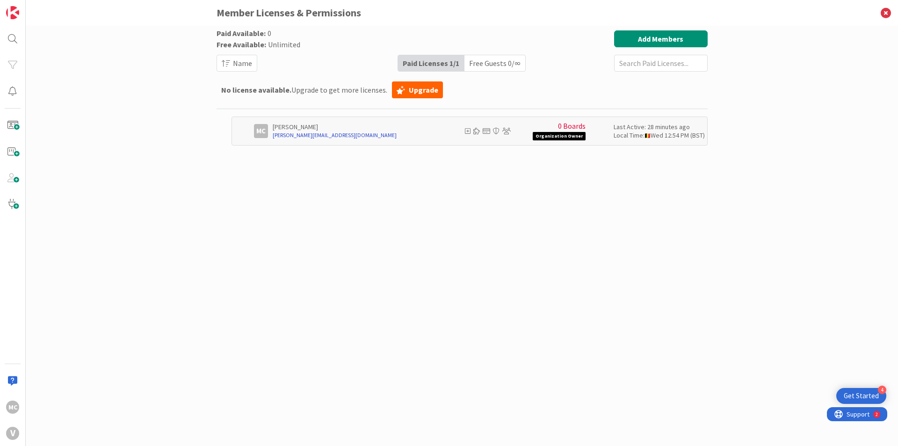
click at [412, 135] on link "[PERSON_NAME][EMAIL_ADDRESS][DOMAIN_NAME]" at bounding box center [354, 135] width 163 height 8
click at [420, 95] on link "Upgrade" at bounding box center [417, 89] width 51 height 17
type input "m"
type input "a"
click at [854, 413] on span "Support" at bounding box center [857, 412] width 23 height 11
